Goal: Information Seeking & Learning: Learn about a topic

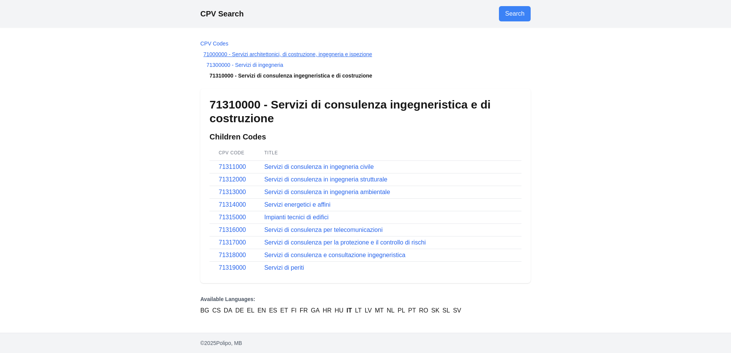
click at [241, 55] on link "71000000 - Servizi architettonici, di costruzione, ingegneria e ispezione" at bounding box center [288, 54] width 169 height 6
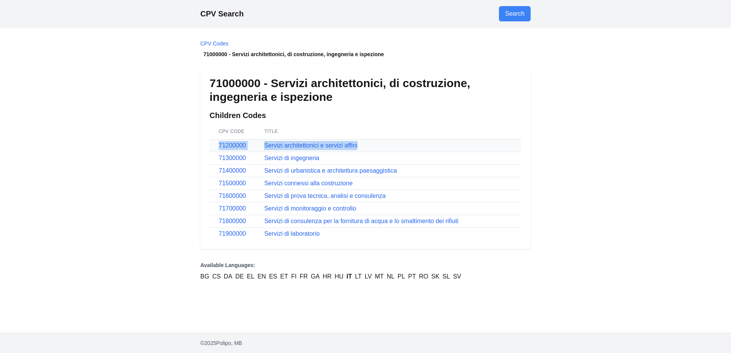
drag, startPoint x: 214, startPoint y: 144, endPoint x: 360, endPoint y: 150, distance: 145.9
click at [360, 150] on tr "71200000 Servizi architettonici e servizi affini" at bounding box center [366, 146] width 312 height 13
drag, startPoint x: 217, startPoint y: 160, endPoint x: 328, endPoint y: 164, distance: 111.4
click at [328, 164] on tr "71300000 Servizi di ingegneria" at bounding box center [366, 158] width 312 height 13
click at [233, 147] on link "71200000" at bounding box center [232, 145] width 27 height 7
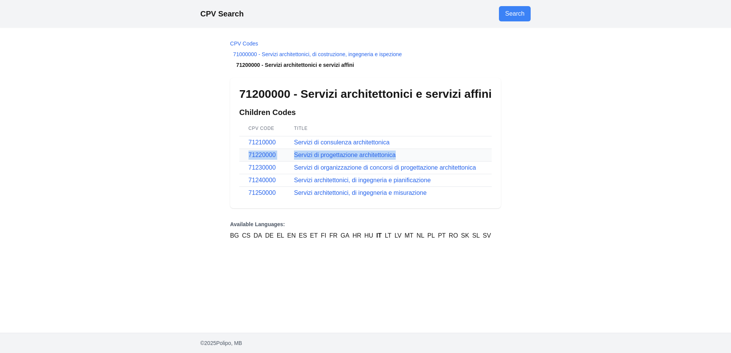
drag, startPoint x: 246, startPoint y: 155, endPoint x: 402, endPoint y: 156, distance: 155.3
click at [402, 156] on tr "71220000 Servizi di progettazione architettonica" at bounding box center [365, 155] width 252 height 13
